Goal: Task Accomplishment & Management: Manage account settings

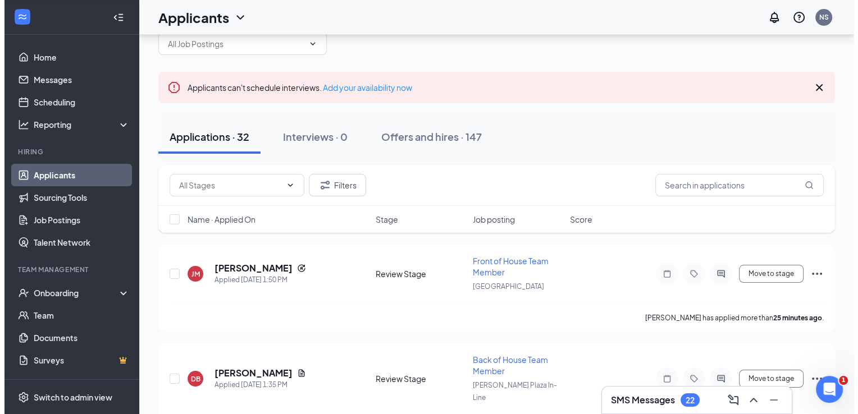
scroll to position [112, 0]
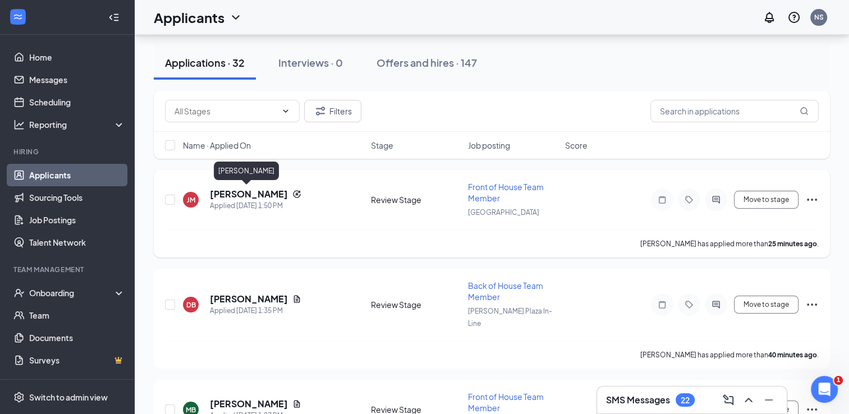
click at [267, 196] on h5 "[PERSON_NAME]" at bounding box center [249, 194] width 78 height 12
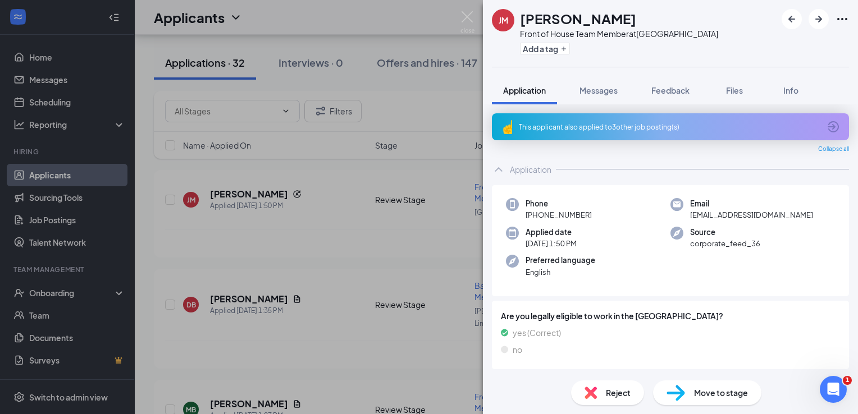
click at [591, 391] on img at bounding box center [590, 393] width 12 height 12
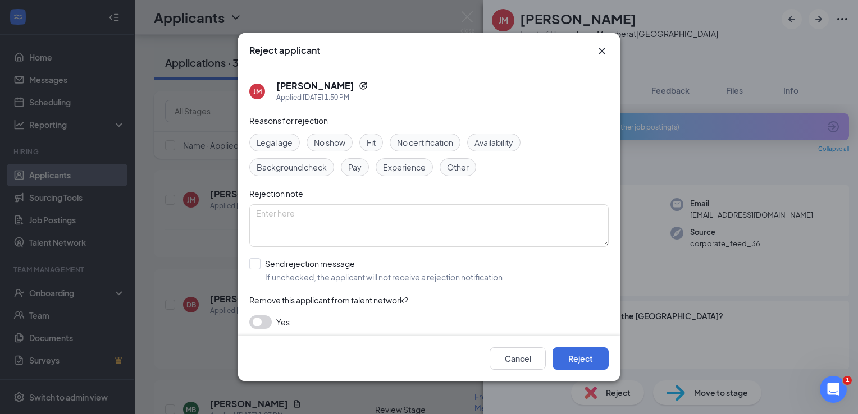
click at [566, 346] on div "Cancel Reject" at bounding box center [429, 358] width 382 height 45
click at [583, 363] on button "Reject" at bounding box center [580, 358] width 56 height 22
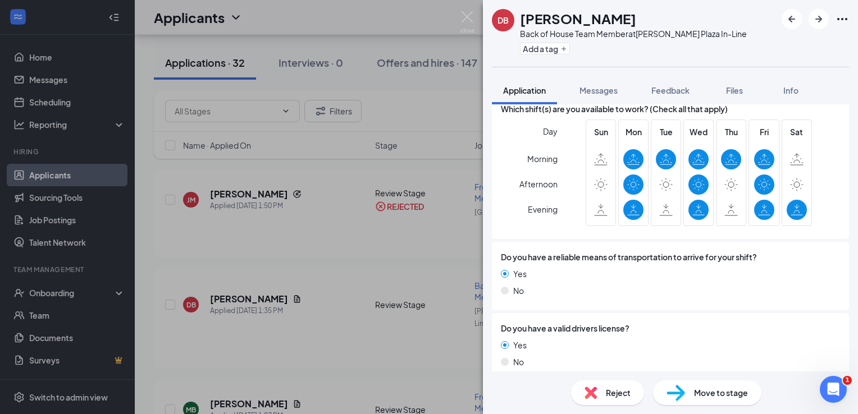
scroll to position [525, 0]
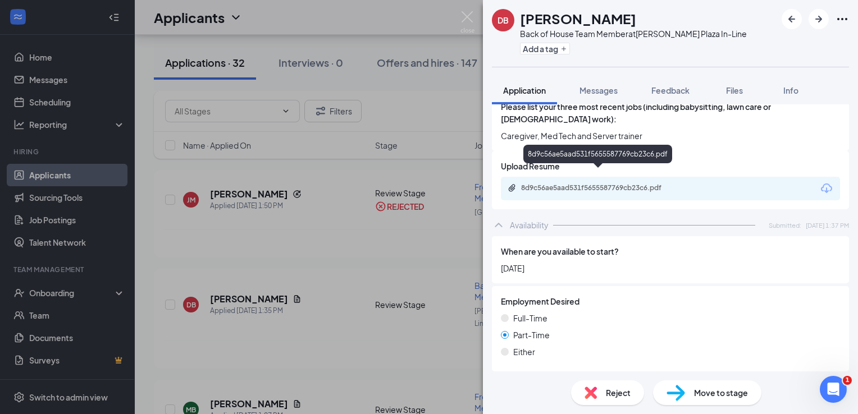
click at [622, 184] on div "8d9c56ae5aad531f5655587769cb23c6.pdf" at bounding box center [599, 188] width 157 height 9
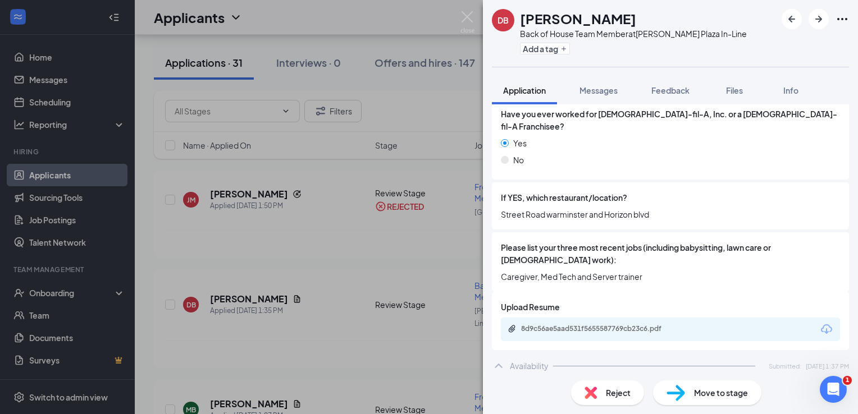
scroll to position [393, 0]
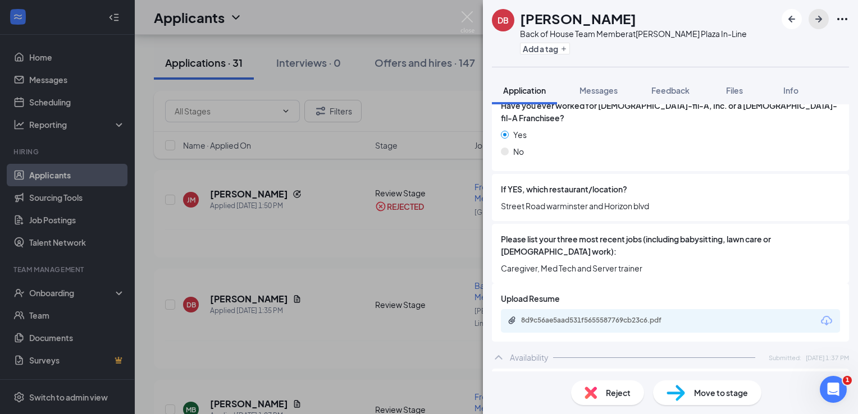
click at [814, 27] on button "button" at bounding box center [818, 19] width 20 height 20
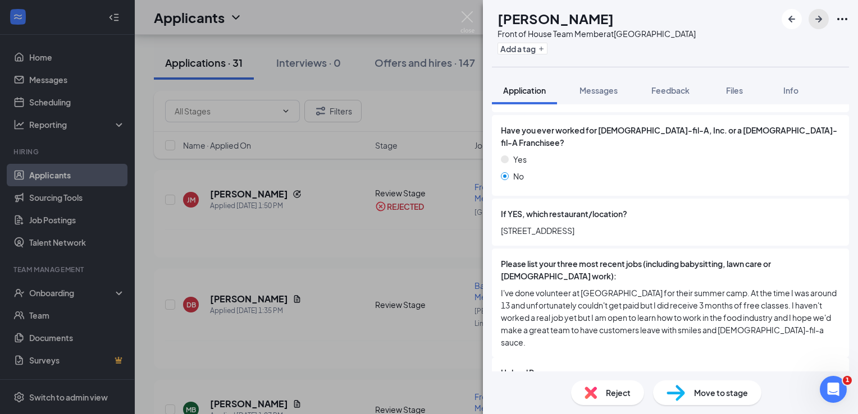
scroll to position [393, 0]
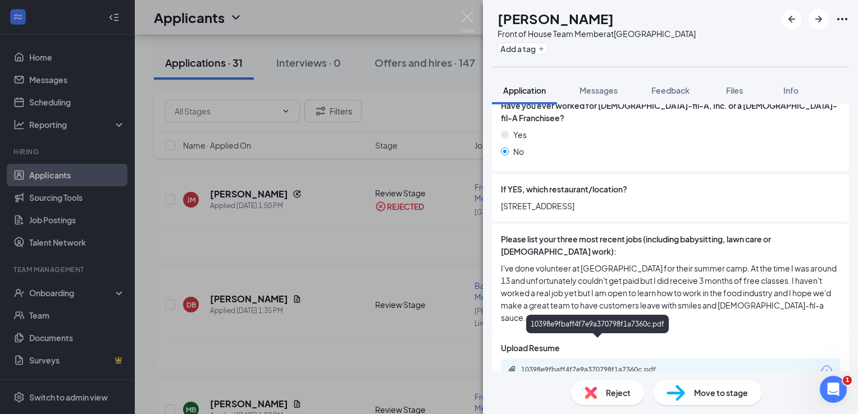
click at [648, 365] on div "10398e9fbaff4f7e9a370798f1a7360c.pdf" at bounding box center [599, 369] width 157 height 9
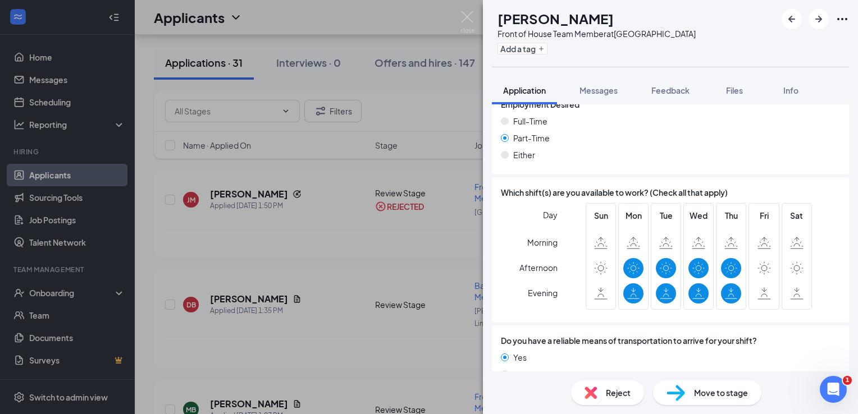
click at [611, 389] on span "Reject" at bounding box center [618, 393] width 25 height 12
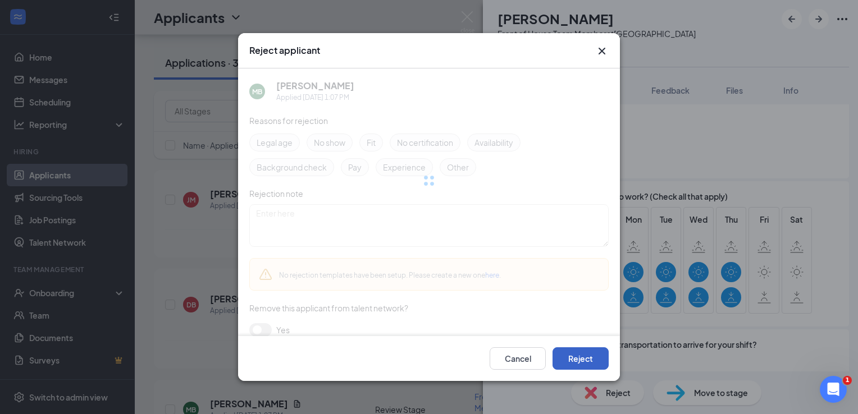
click at [590, 359] on button "Reject" at bounding box center [580, 358] width 56 height 22
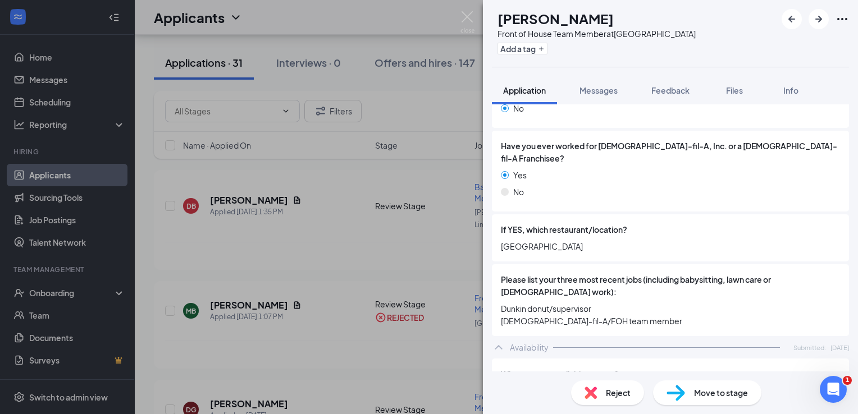
scroll to position [379, 0]
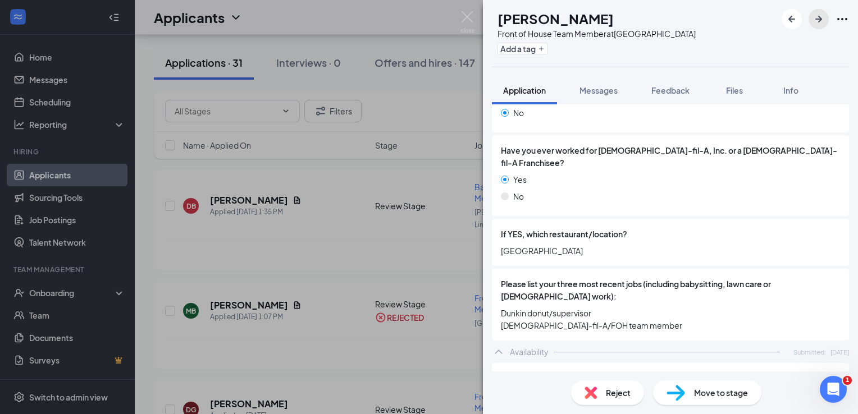
click at [817, 21] on icon "ArrowRight" at bounding box center [818, 18] width 13 height 13
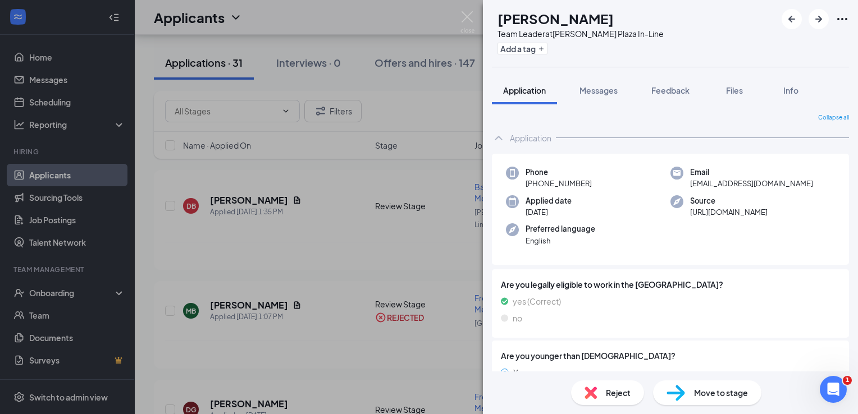
click at [342, 88] on div "AE [PERSON_NAME] Team Leader at [PERSON_NAME][GEOGRAPHIC_DATA] In-Line Add a ta…" at bounding box center [429, 207] width 858 height 414
